Goal: Information Seeking & Learning: Learn about a topic

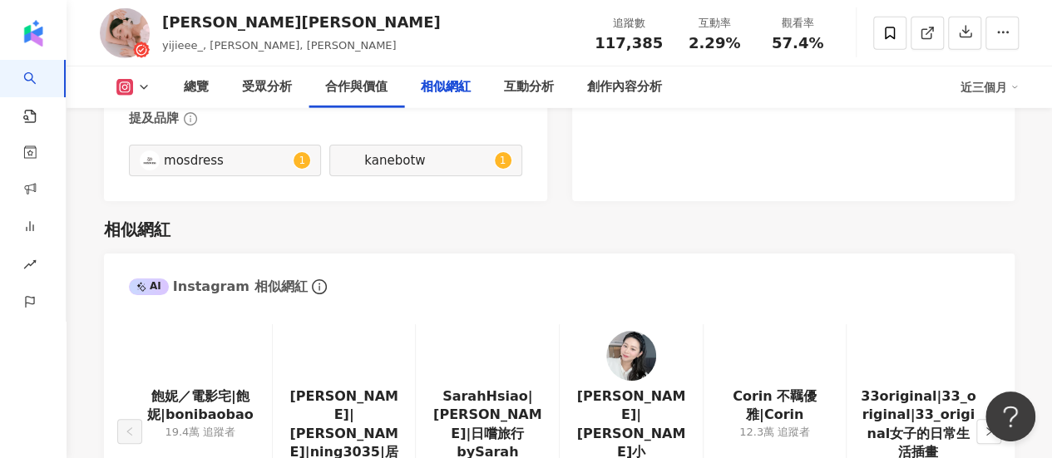
scroll to position [2577, 0]
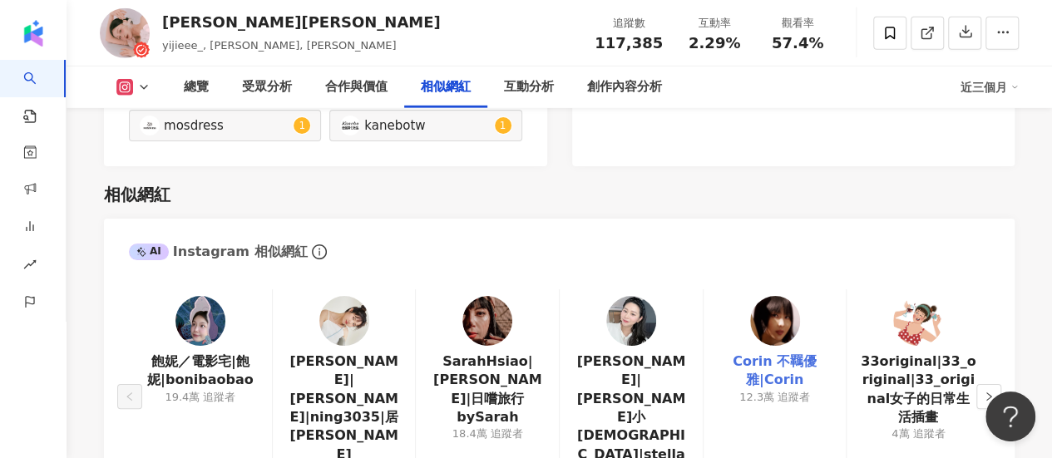
click at [784, 352] on link "Corin 不羈優雅|Corin" at bounding box center [775, 370] width 116 height 37
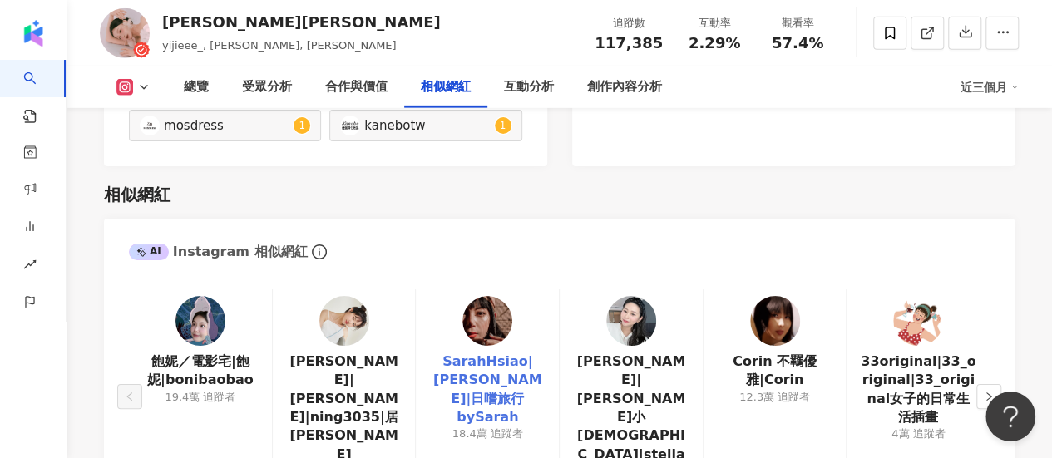
click at [477, 352] on link "SarahHsiao|[PERSON_NAME]|日嚐旅行bySarah" at bounding box center [487, 389] width 116 height 75
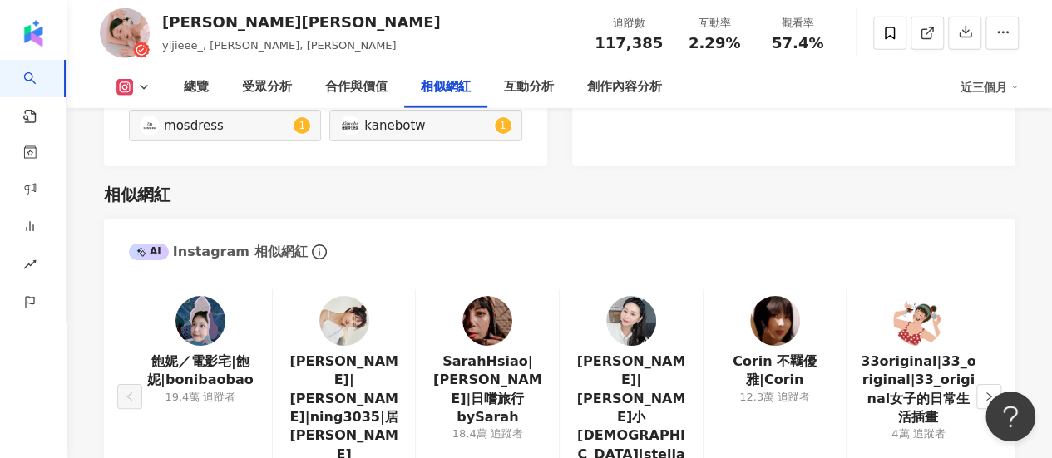
scroll to position [2993, 0]
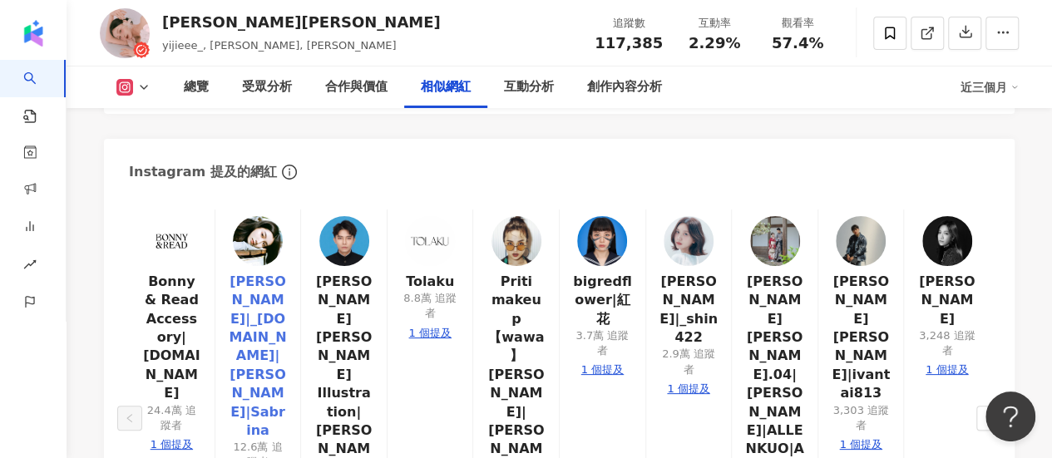
click at [267, 273] on link "[PERSON_NAME]|_[DOMAIN_NAME]|[PERSON_NAME]|Sabrina" at bounding box center [258, 357] width 59 height 168
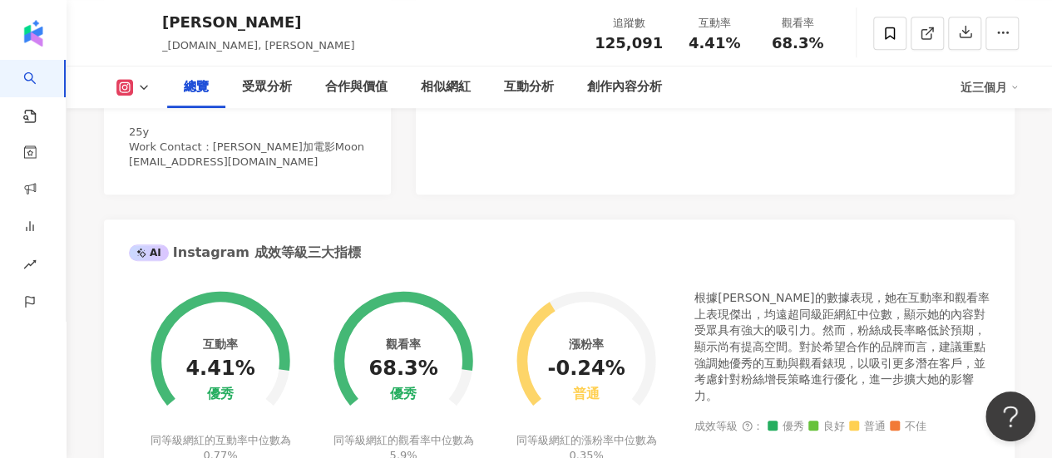
scroll to position [333, 0]
